Goal: Task Accomplishment & Management: Complete application form

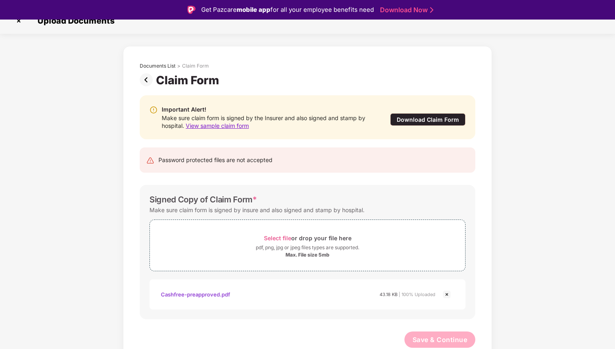
scroll to position [20, 0]
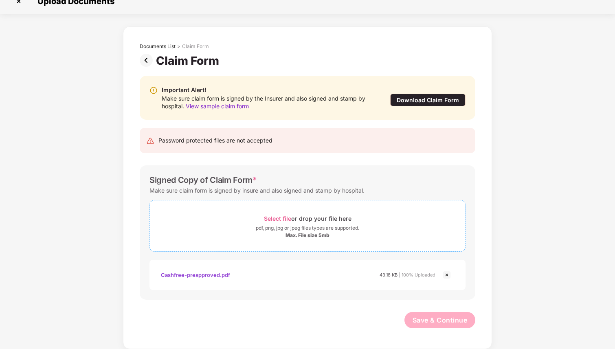
click at [281, 218] on span "Select file" at bounding box center [277, 218] width 27 height 7
drag, startPoint x: 252, startPoint y: 179, endPoint x: 150, endPoint y: 180, distance: 101.8
click at [150, 180] on div "Signed Copy of Claim Form *" at bounding box center [203, 180] width 108 height 10
copy div "Signed Copy of Claim Form"
click at [278, 218] on span "Select file" at bounding box center [277, 218] width 27 height 7
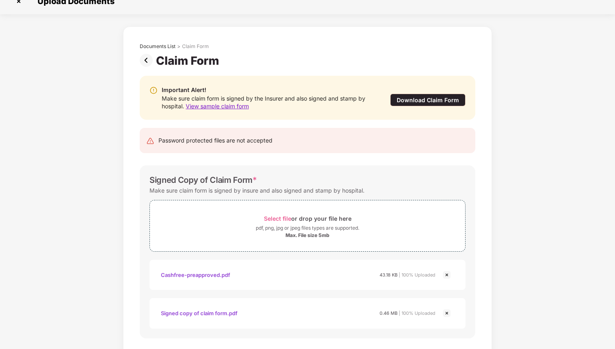
scroll to position [51, 0]
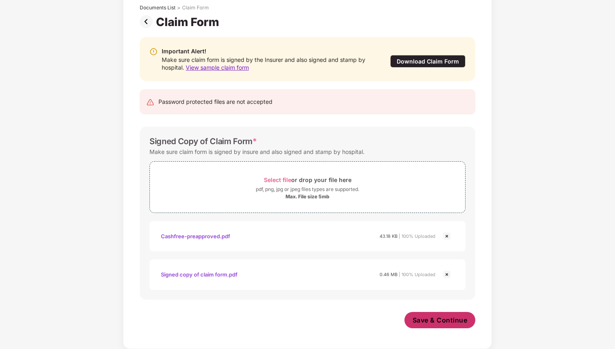
click at [424, 319] on span "Save & Continue" at bounding box center [440, 320] width 55 height 9
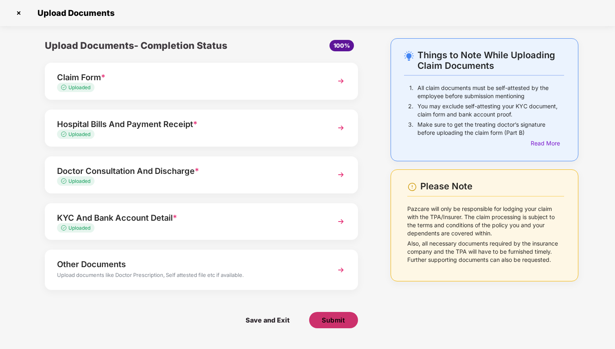
click at [343, 320] on span "Submit" at bounding box center [333, 320] width 23 height 9
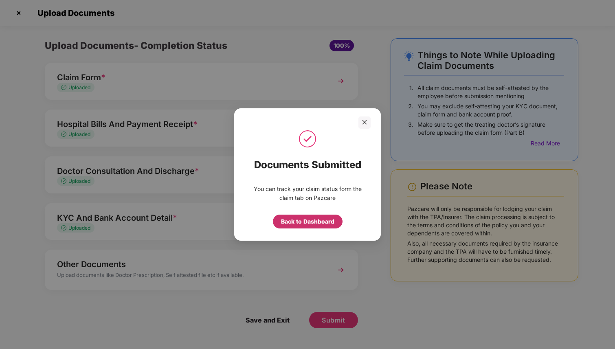
click at [321, 221] on div "Back to Dashboard" at bounding box center [307, 221] width 53 height 9
